Goal: Check status

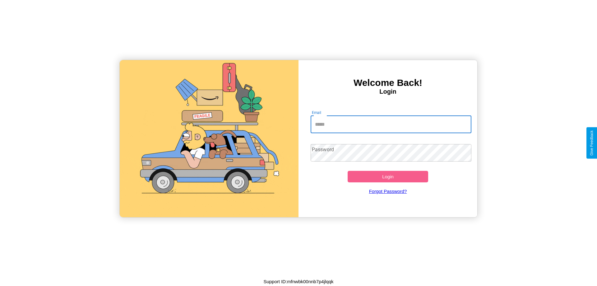
click at [391, 124] on input "Email" at bounding box center [391, 124] width 161 height 17
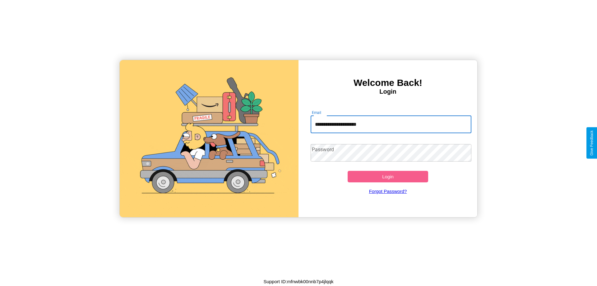
type input "**********"
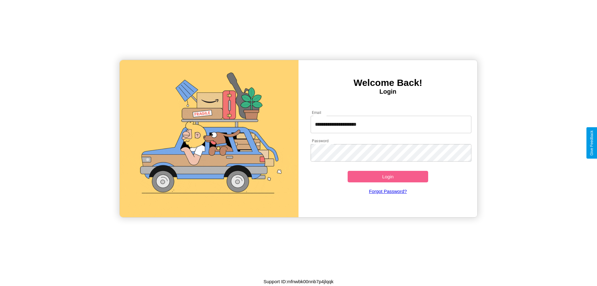
click at [388, 176] on button "Login" at bounding box center [387, 177] width 81 height 12
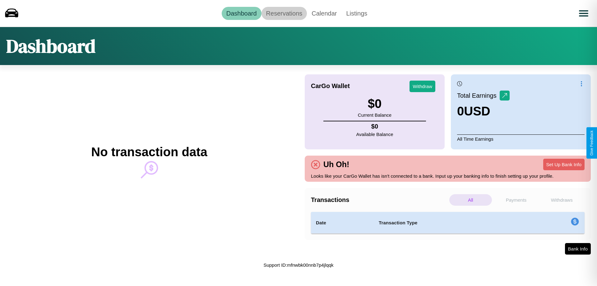
click at [284, 13] on link "Reservations" at bounding box center [284, 13] width 46 height 13
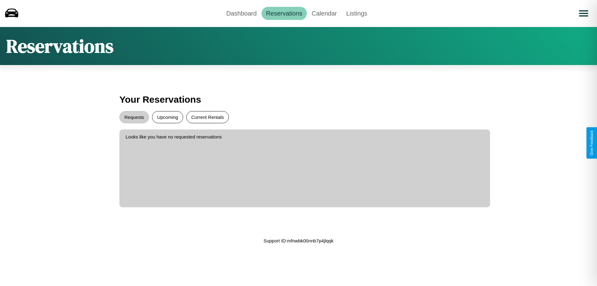
click at [207, 117] on button "Current Rentals" at bounding box center [207, 117] width 43 height 12
click at [134, 117] on button "Requests" at bounding box center [134, 117] width 30 height 12
